Goal: Task Accomplishment & Management: Use online tool/utility

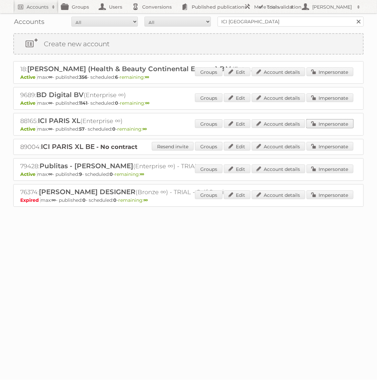
click at [319, 122] on link "Impersonate" at bounding box center [330, 123] width 47 height 9
click at [0, 0] on div at bounding box center [0, 0] width 0 height 0
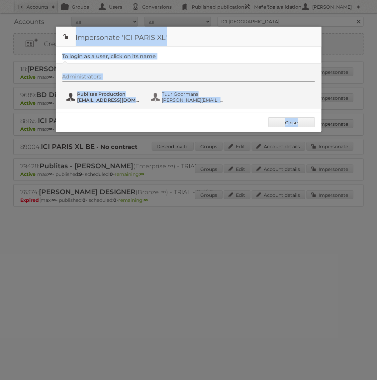
click at [112, 98] on span "[EMAIL_ADDRESS][DOMAIN_NAME]" at bounding box center [109, 100] width 64 height 6
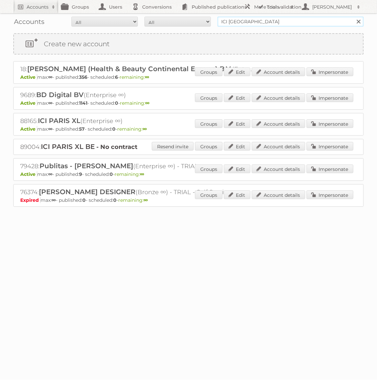
click at [248, 22] on input "ICI [GEOGRAPHIC_DATA]" at bounding box center [291, 22] width 146 height 10
type input "Action PIA"
click at [354, 17] on input "Search" at bounding box center [359, 22] width 10 height 10
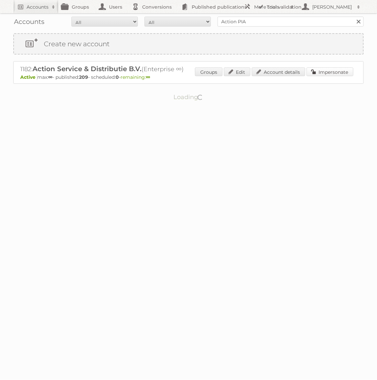
click at [323, 72] on link "Impersonate" at bounding box center [330, 71] width 47 height 9
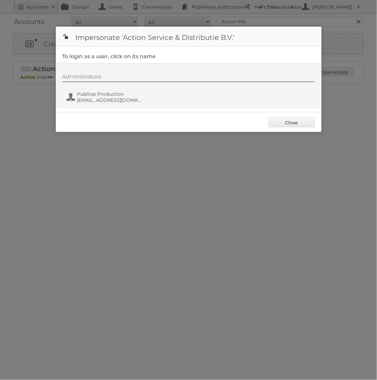
click at [121, 105] on div "Administrators Publitas Production fs+action@publitas.com" at bounding box center [189, 86] width 266 height 46
click at [115, 99] on span "fs+action@publitas.com" at bounding box center [109, 100] width 64 height 6
